Goal: Book appointment/travel/reservation

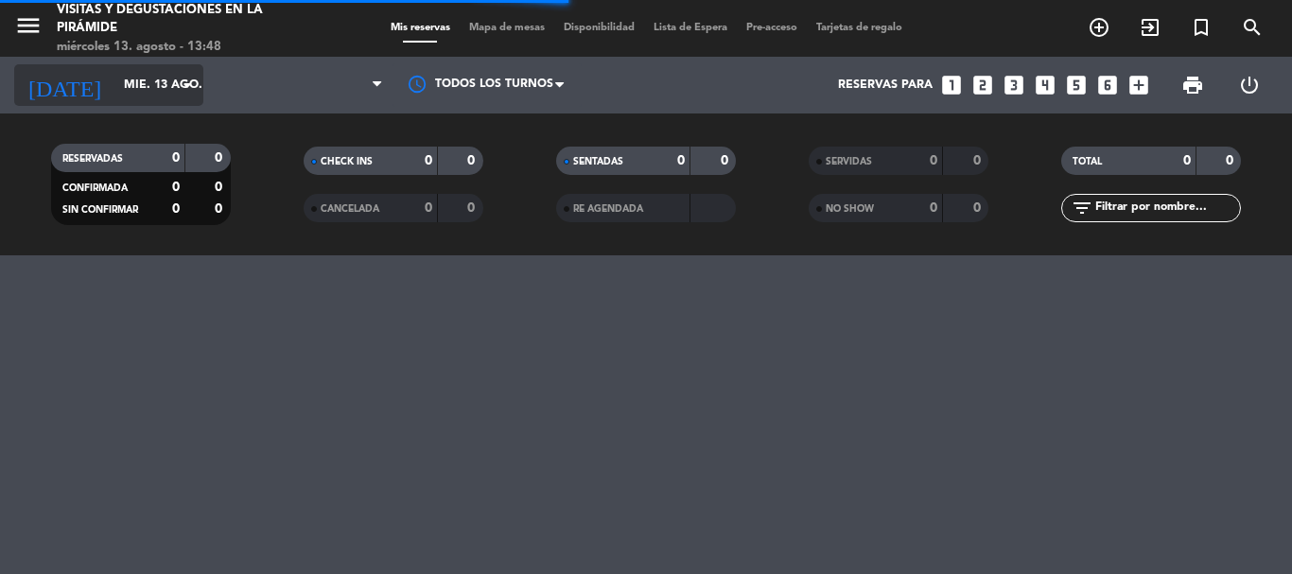
click at [156, 89] on input "mié. 13 ago." at bounding box center [194, 85] width 160 height 32
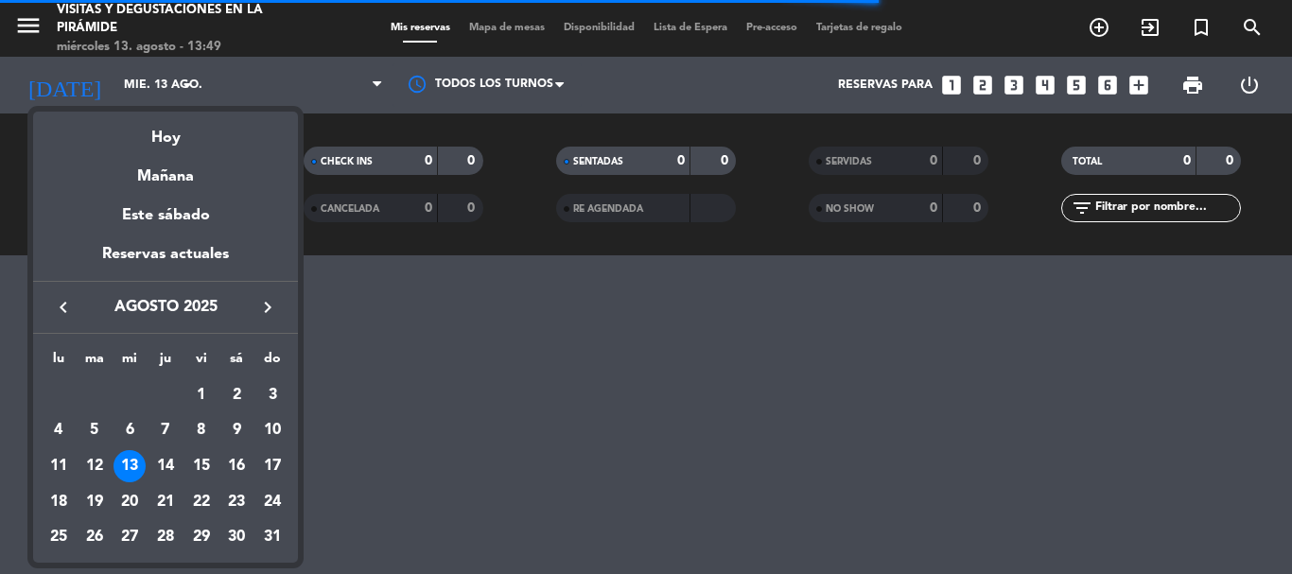
click at [132, 461] on div "13" at bounding box center [130, 466] width 32 height 32
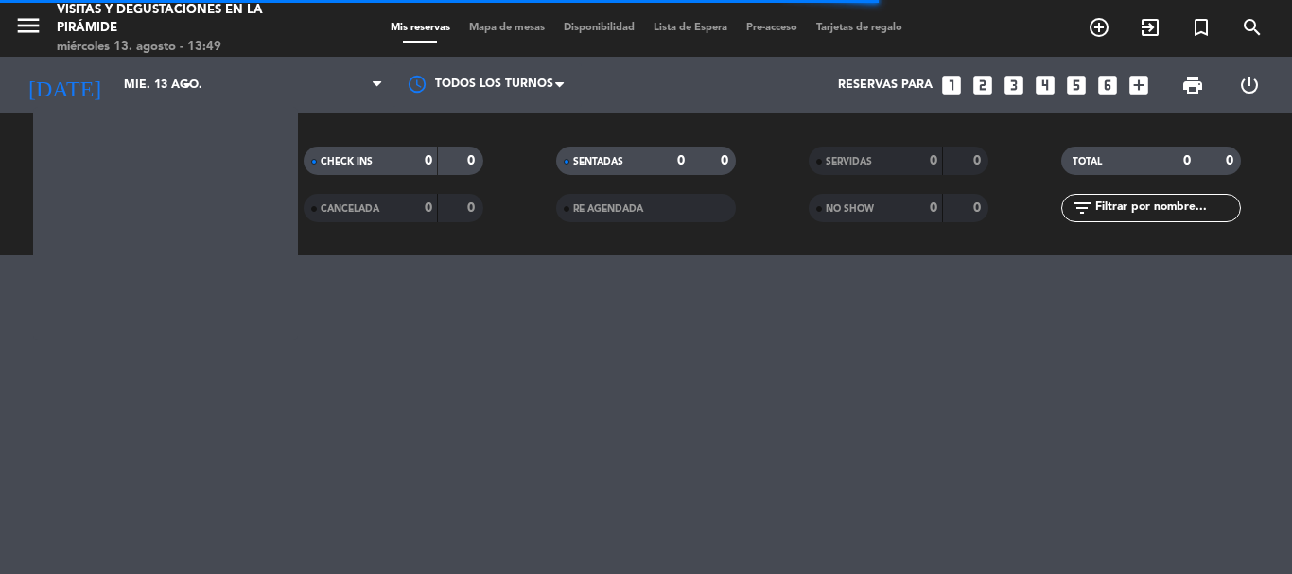
click at [132, 461] on div "menu Visitas y degustaciones en La Pirámide [DATE] 13. agosto - 13:49 Mis reser…" at bounding box center [646, 287] width 1292 height 574
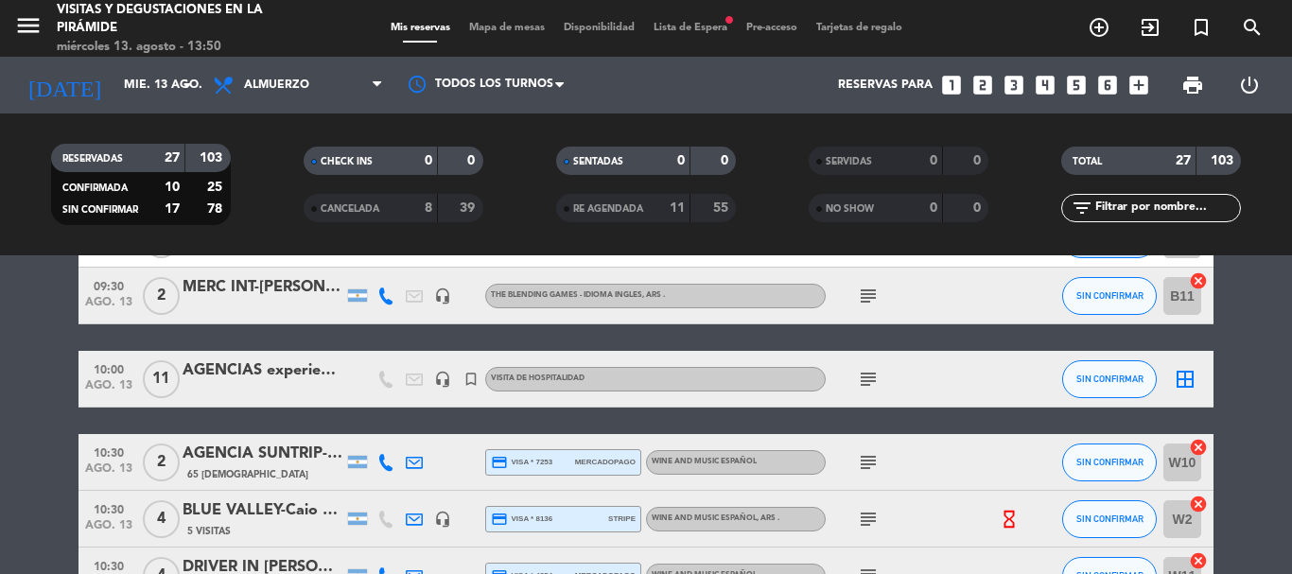
scroll to position [189, 0]
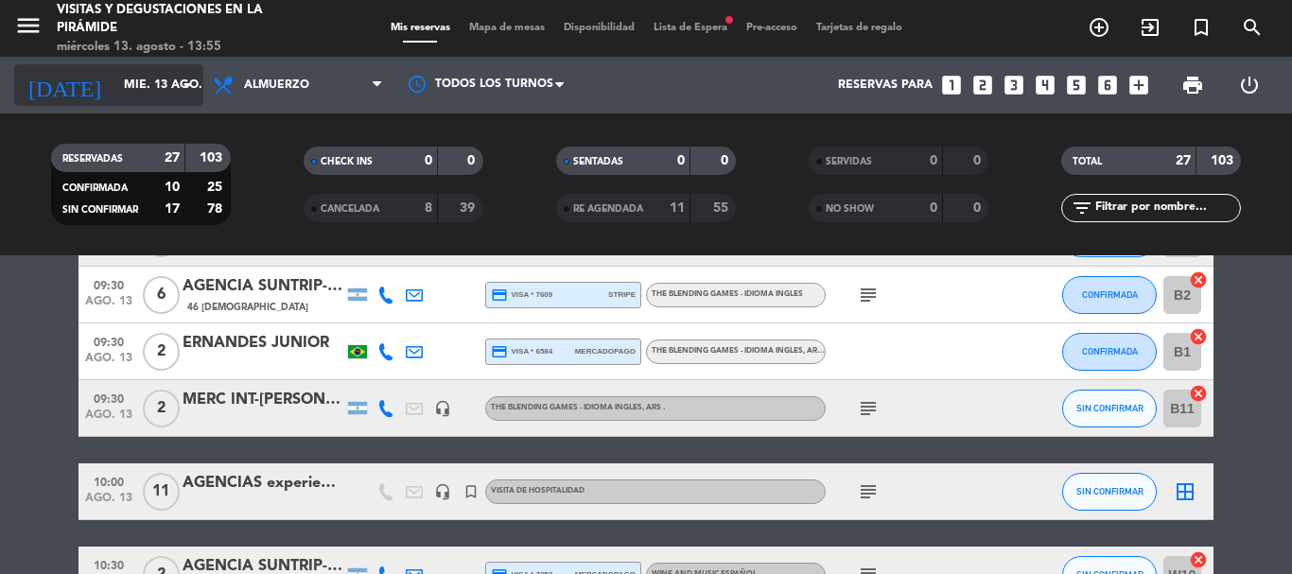
click at [163, 84] on input "mié. 13 ago." at bounding box center [194, 85] width 160 height 32
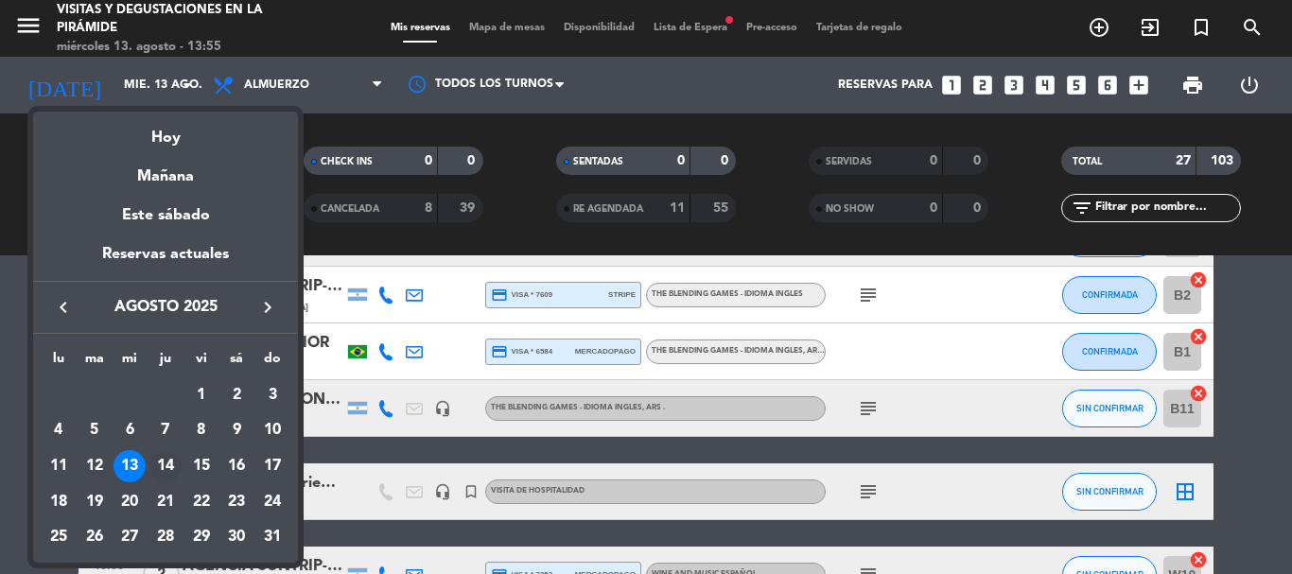
click at [167, 465] on div "14" at bounding box center [165, 466] width 32 height 32
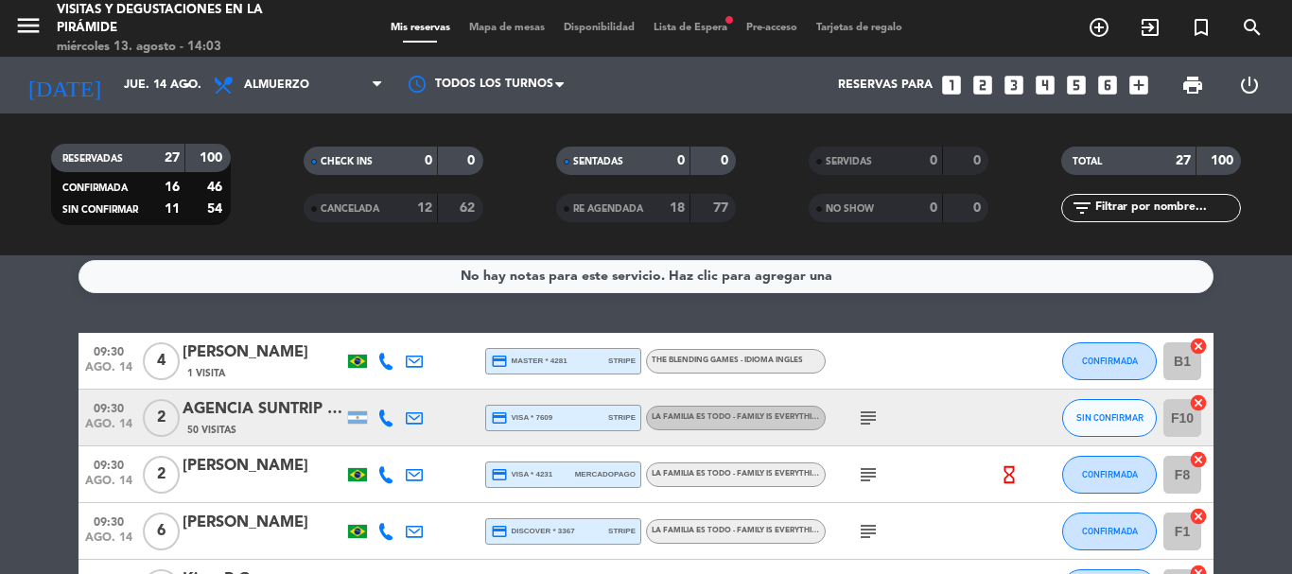
scroll to position [0, 0]
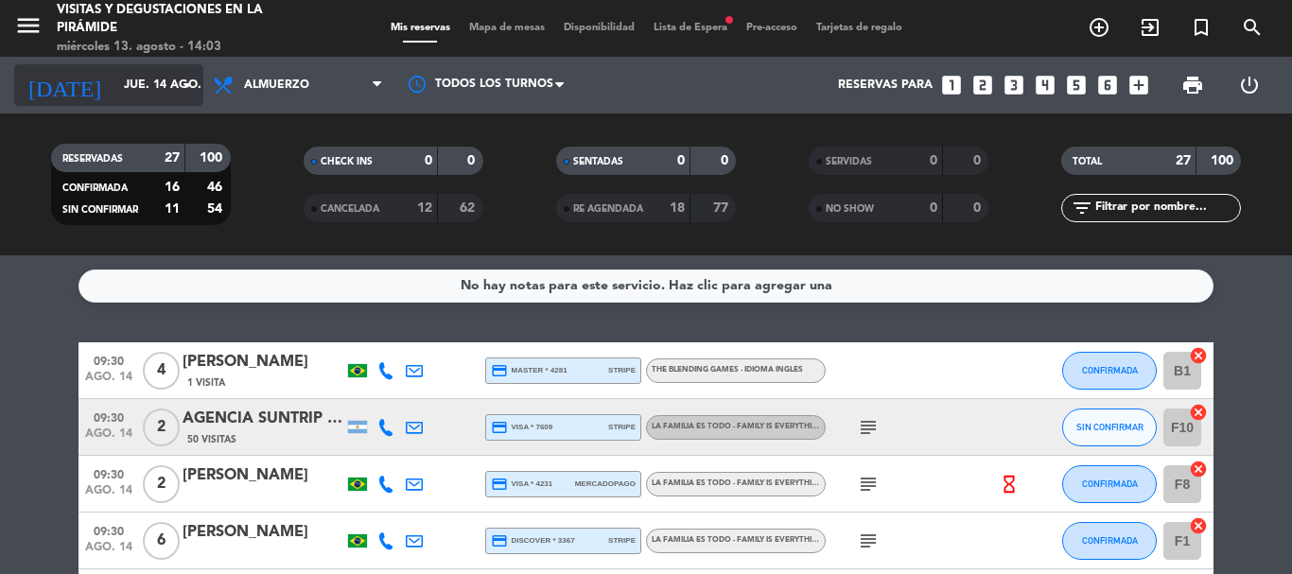
click at [176, 83] on icon "arrow_drop_down" at bounding box center [187, 85] width 23 height 23
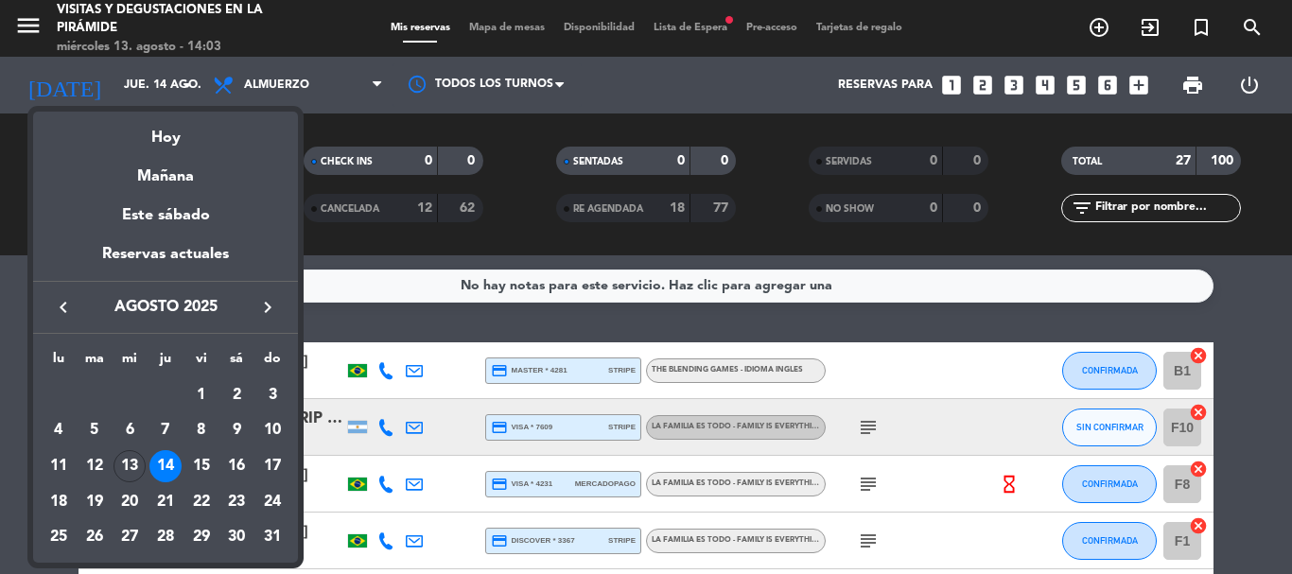
drag, startPoint x: 163, startPoint y: 466, endPoint x: 324, endPoint y: 465, distance: 160.8
click at [164, 465] on div "14" at bounding box center [165, 466] width 32 height 32
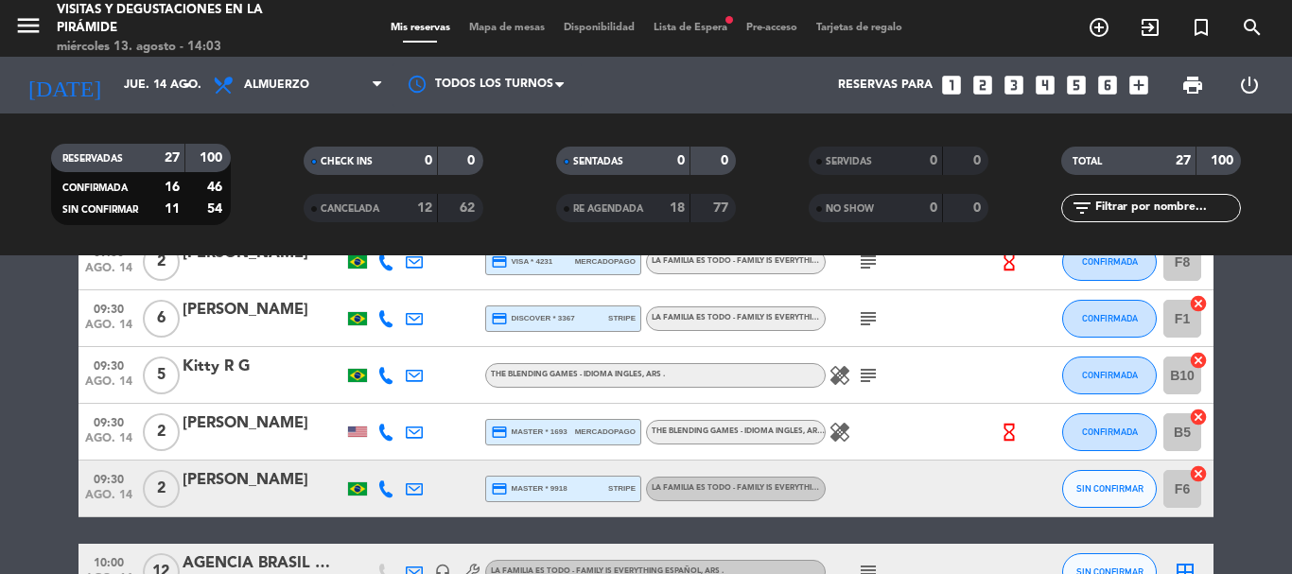
scroll to position [189, 0]
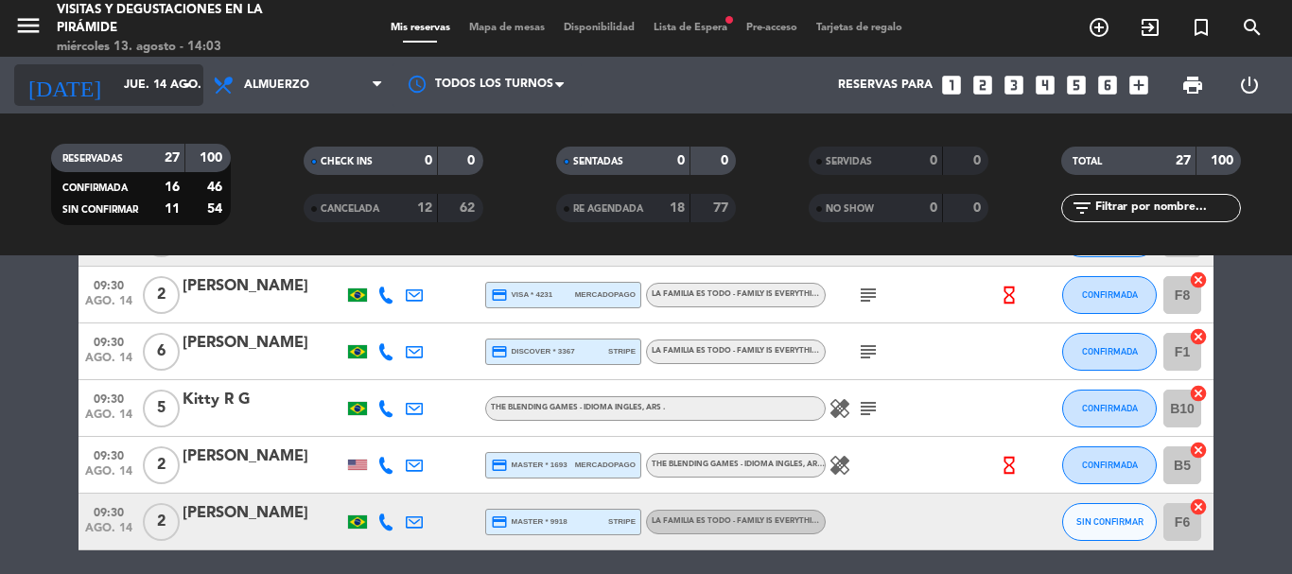
click at [174, 75] on input "jue. 14 ago." at bounding box center [194, 85] width 160 height 32
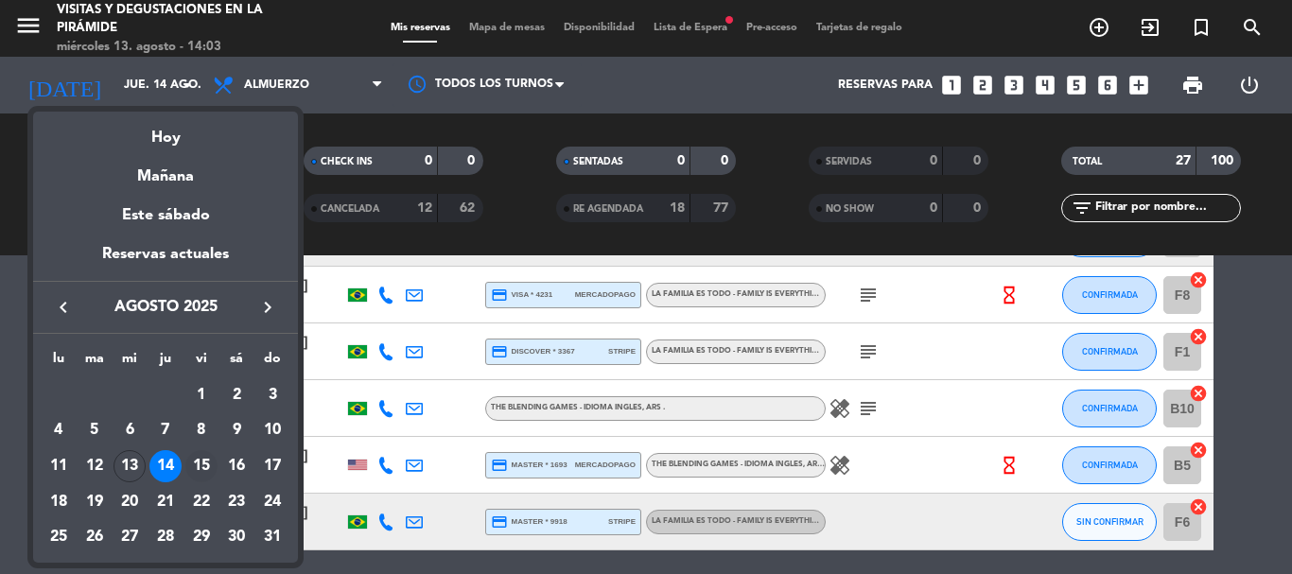
click at [202, 456] on div "15" at bounding box center [201, 466] width 32 height 32
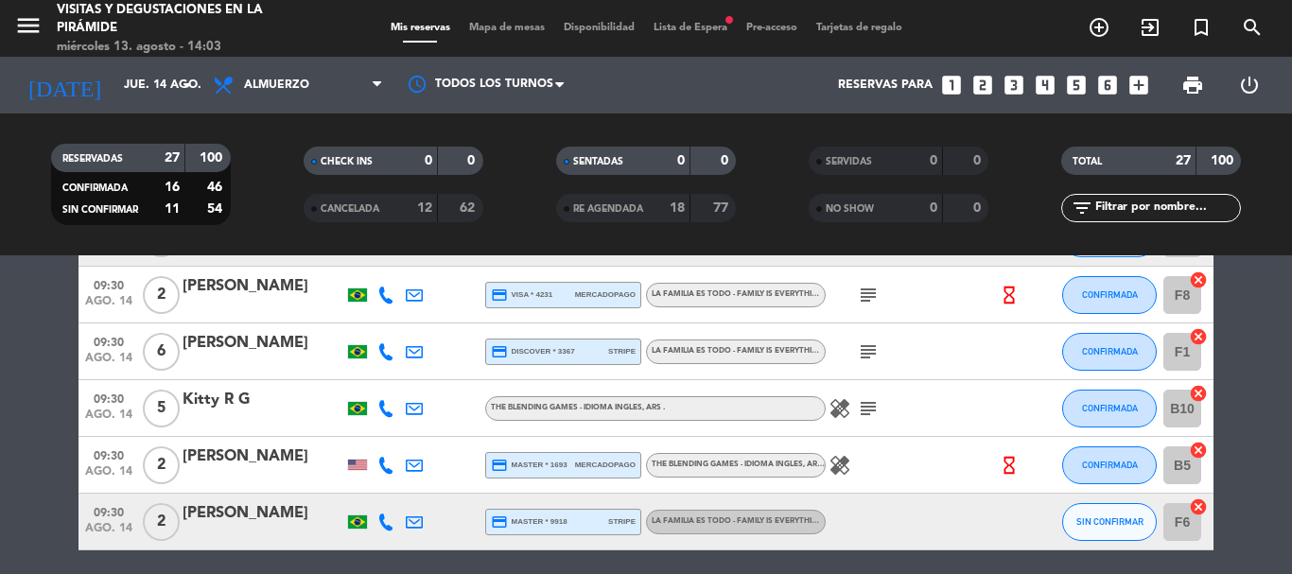
type input "vie. 15 ago."
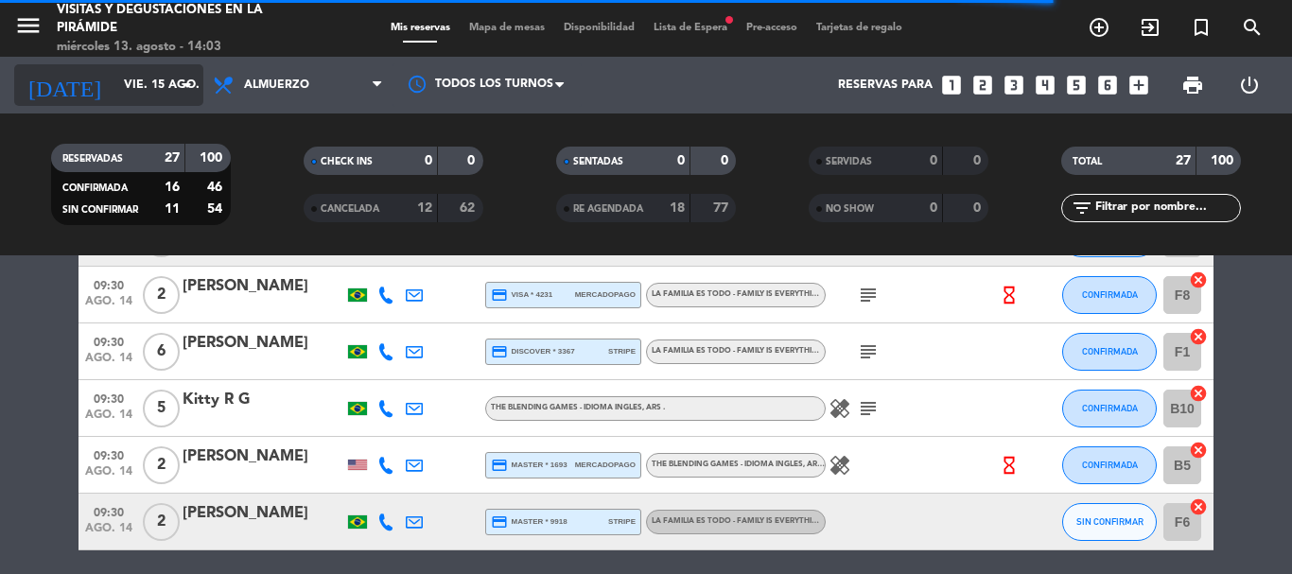
click at [183, 81] on icon "arrow_drop_down" at bounding box center [187, 85] width 23 height 23
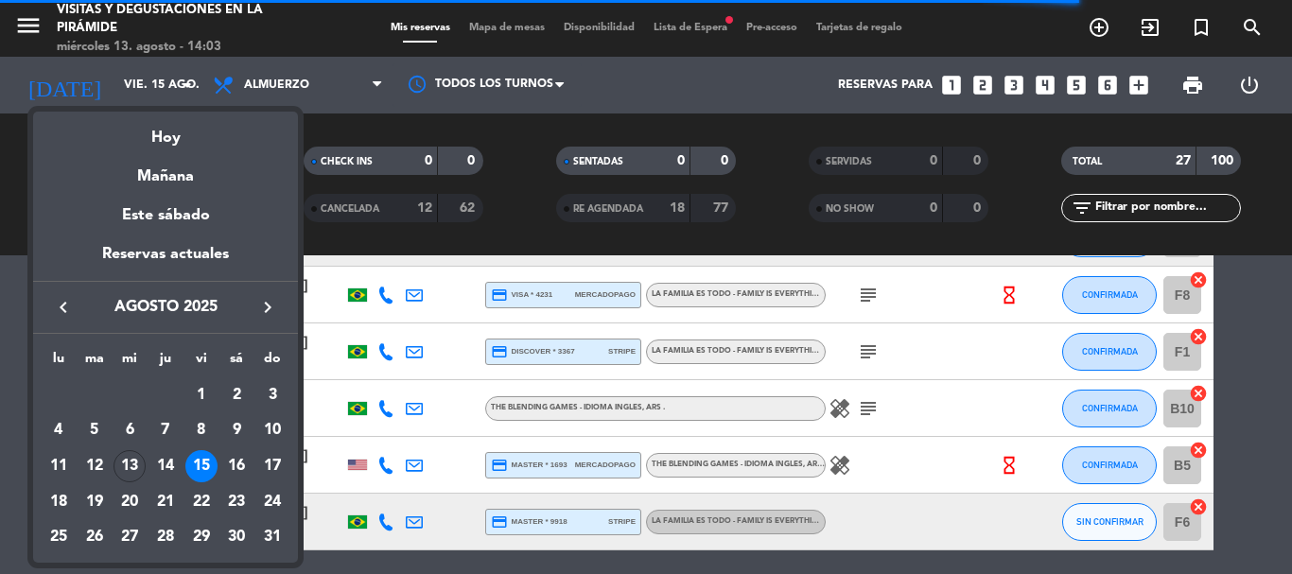
click at [189, 463] on div "15" at bounding box center [201, 466] width 32 height 32
